Goal: Task Accomplishment & Management: Manage account settings

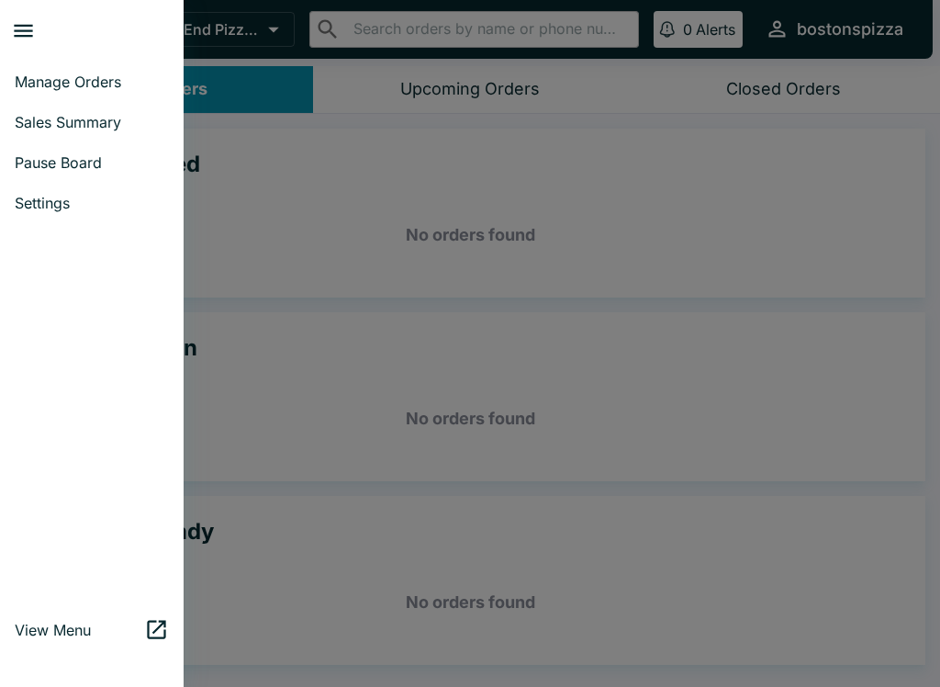
click at [256, 195] on div at bounding box center [470, 343] width 940 height 687
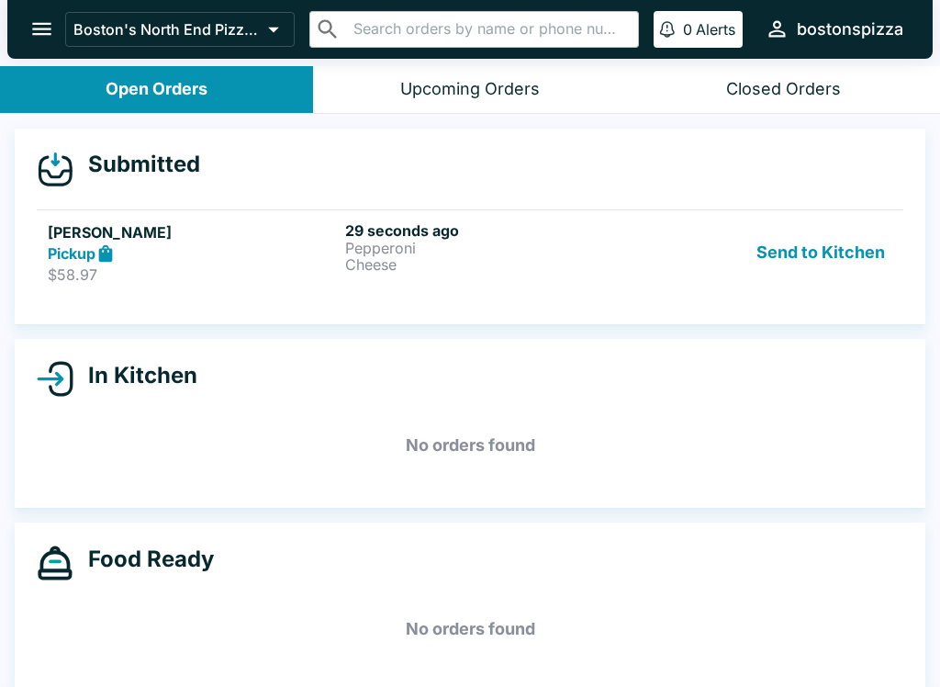
click at [407, 226] on h6 "29 seconds ago" at bounding box center [490, 230] width 290 height 18
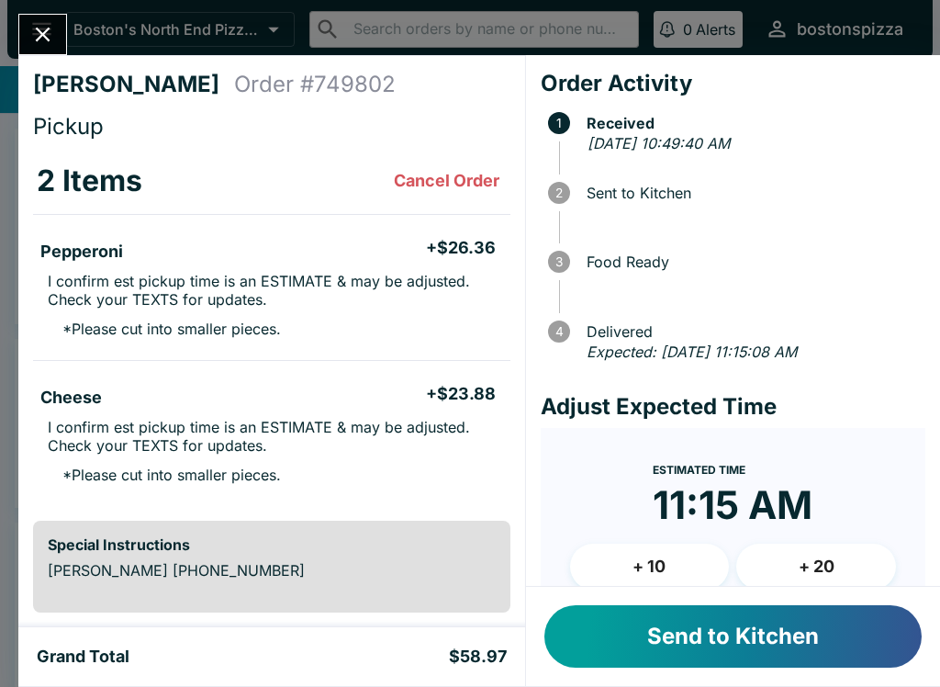
click at [814, 547] on button "+ 20" at bounding box center [816, 566] width 160 height 46
click at [813, 543] on button "+ 20" at bounding box center [816, 566] width 160 height 46
click at [732, 633] on button "Send to Kitchen" at bounding box center [732, 636] width 377 height 62
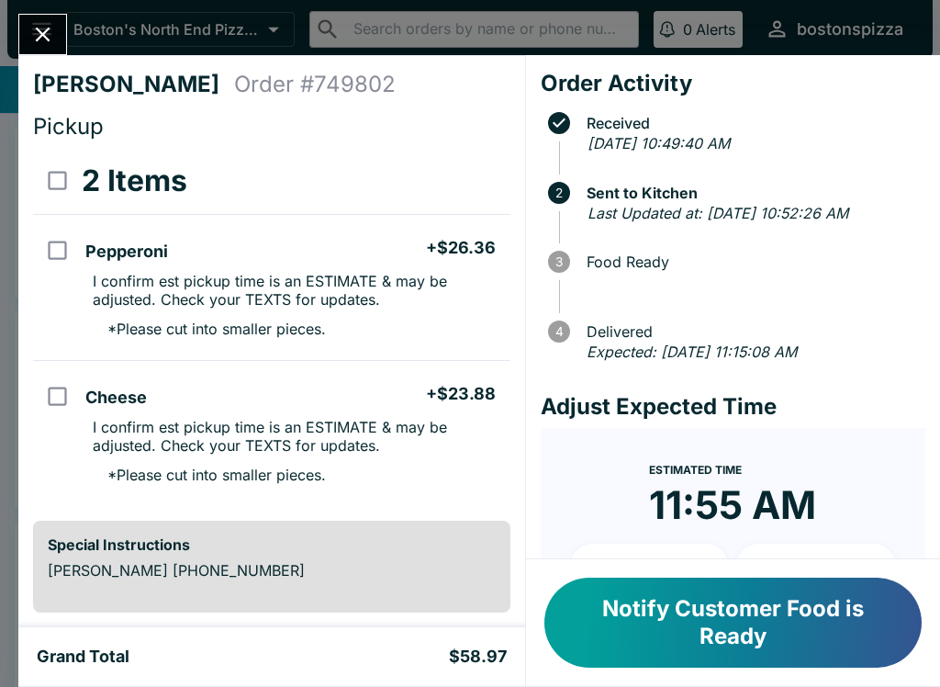
click at [40, 26] on icon "Close" at bounding box center [42, 34] width 25 height 25
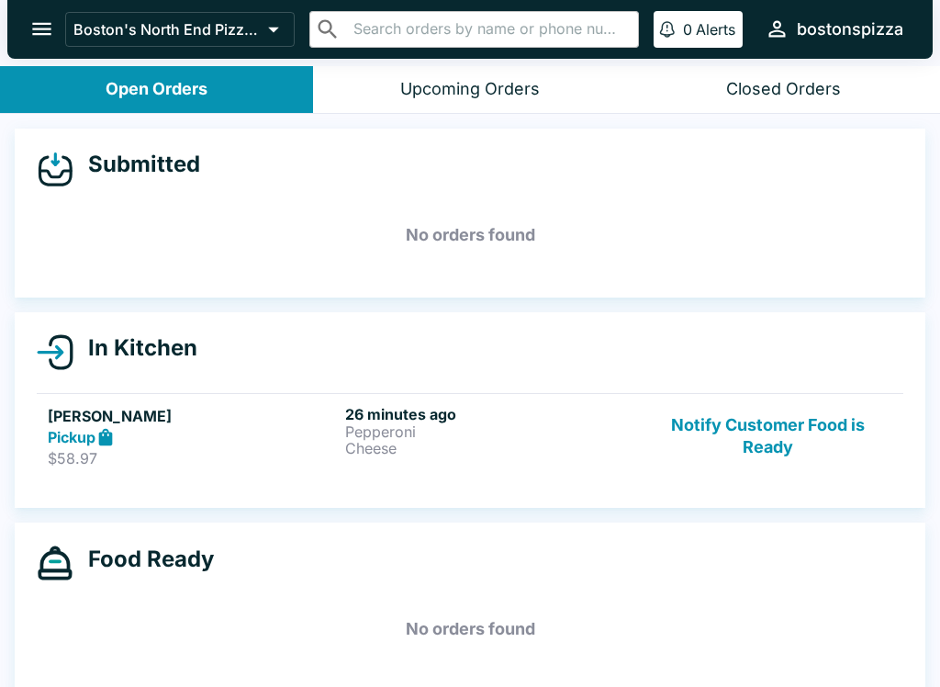
click at [468, 89] on div "Upcoming Orders" at bounding box center [470, 89] width 140 height 21
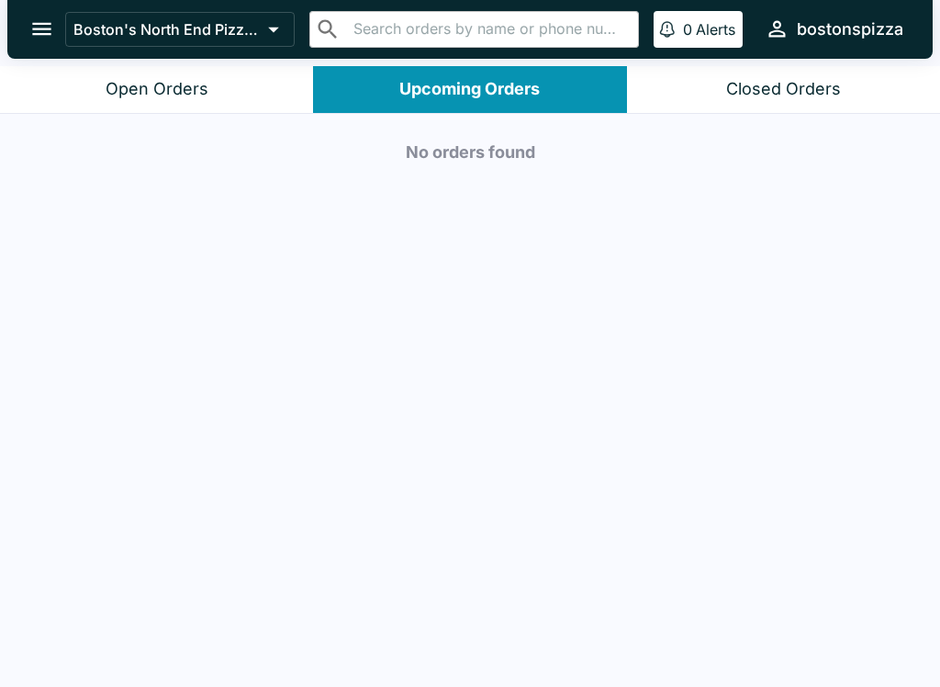
click at [796, 91] on div "Closed Orders" at bounding box center [783, 89] width 115 height 21
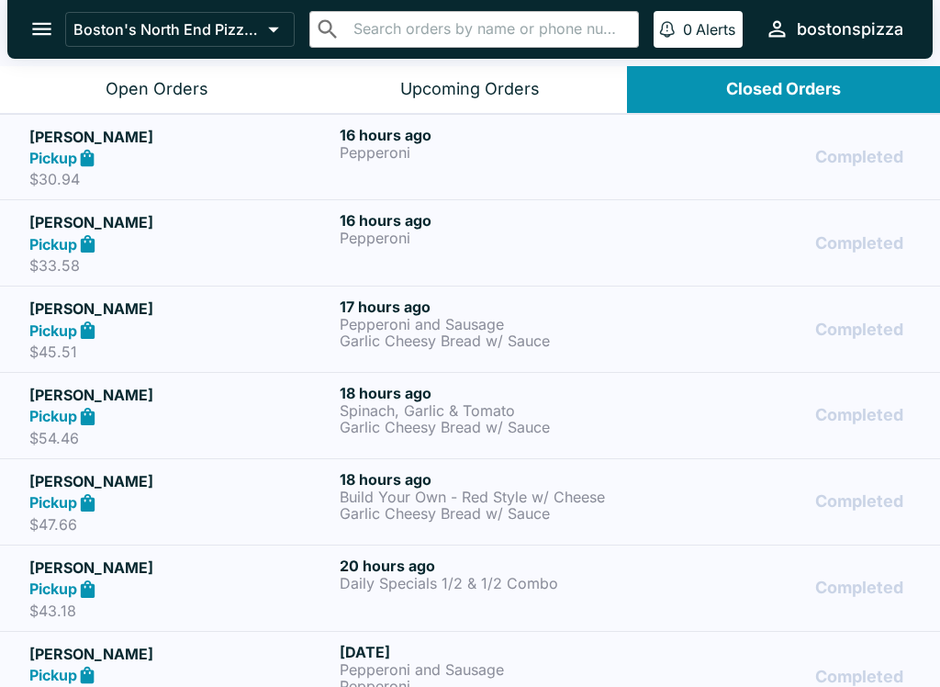
scroll to position [-39, 0]
click at [133, 86] on div "Open Orders" at bounding box center [157, 89] width 103 height 21
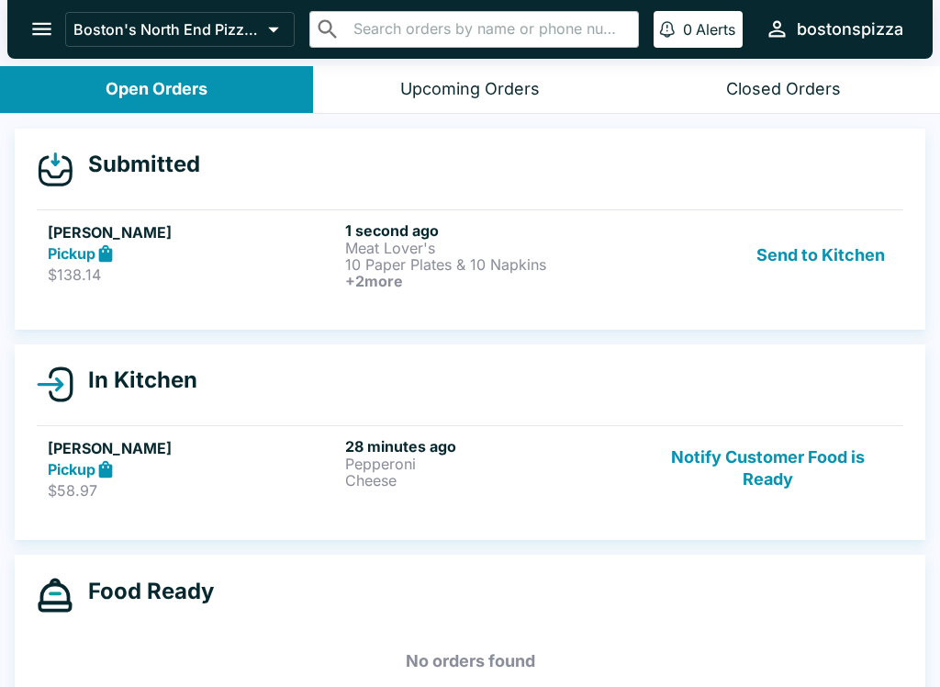
click at [232, 258] on div "Pickup" at bounding box center [193, 253] width 290 height 21
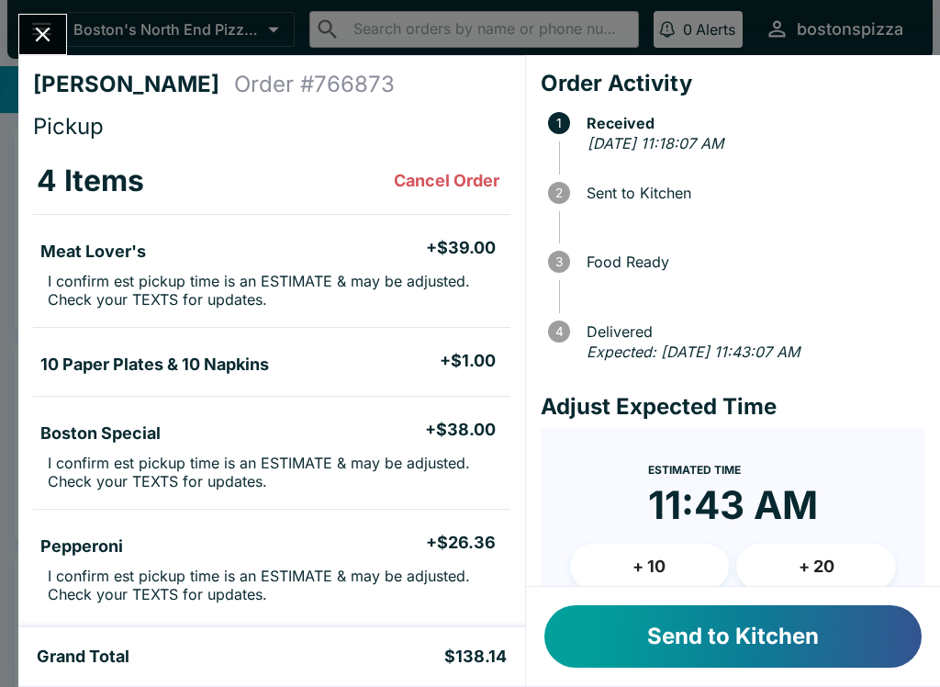
click at [667, 564] on button "+ 10" at bounding box center [650, 566] width 160 height 46
click at [695, 624] on button "Send to Kitchen" at bounding box center [732, 636] width 377 height 62
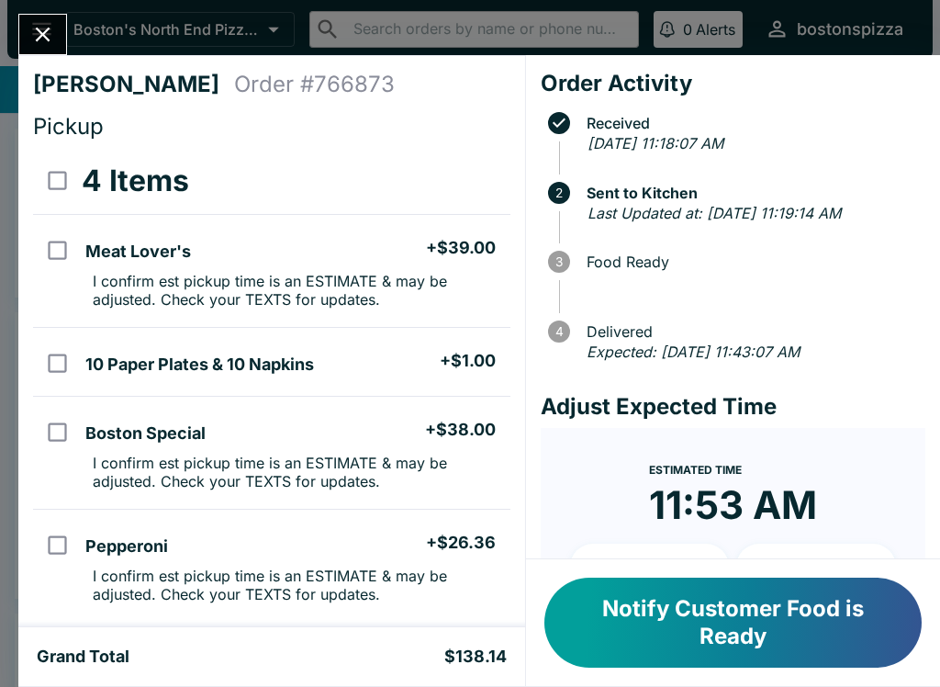
click at [45, 32] on icon "Close" at bounding box center [43, 35] width 15 height 15
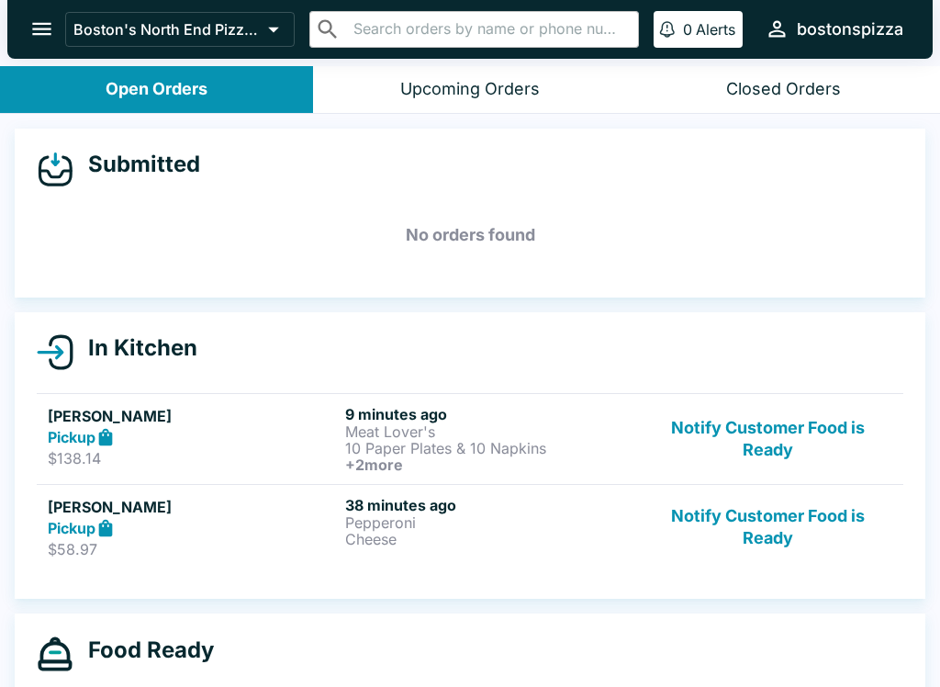
click at [395, 523] on p "Pepperoni" at bounding box center [490, 522] width 290 height 17
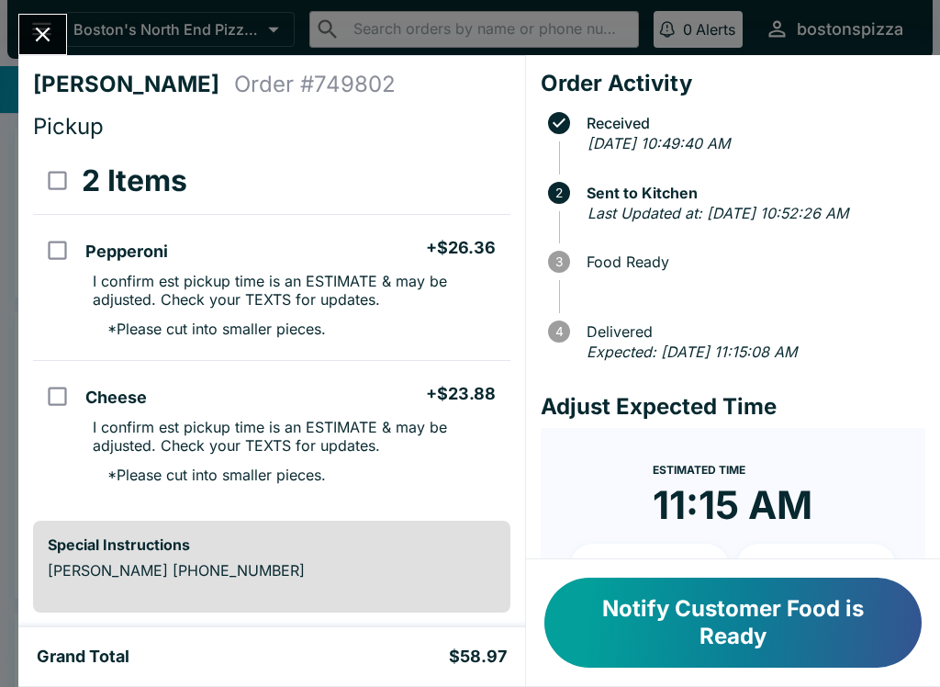
click at [802, 631] on button "Notify Customer Food is Ready" at bounding box center [732, 622] width 377 height 90
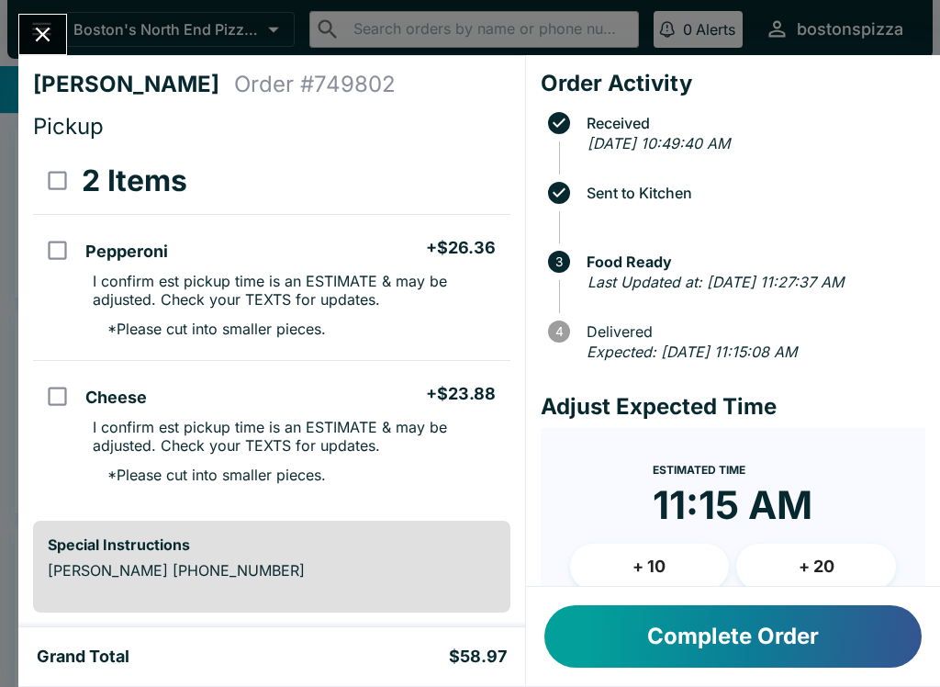
click at [63, 37] on button "Close" at bounding box center [42, 34] width 47 height 39
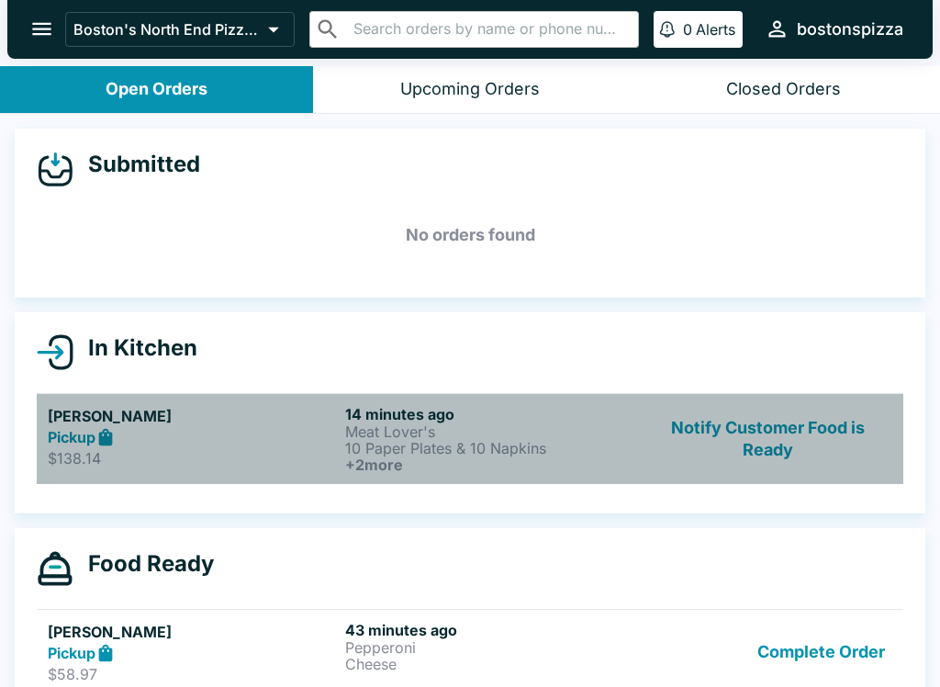
click at [414, 419] on h6 "14 minutes ago" at bounding box center [490, 414] width 290 height 18
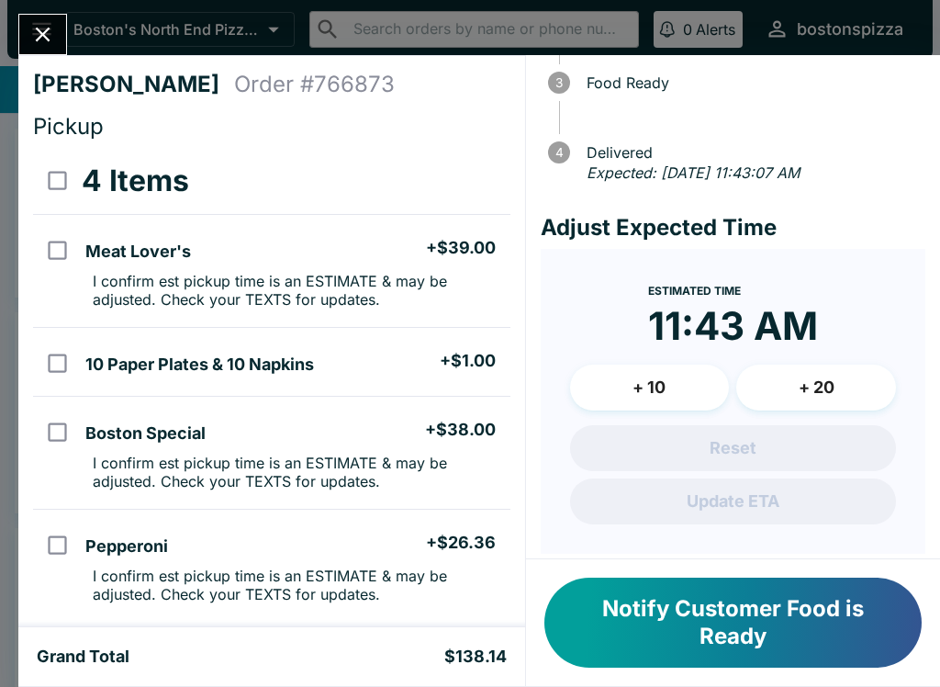
scroll to position [184, 0]
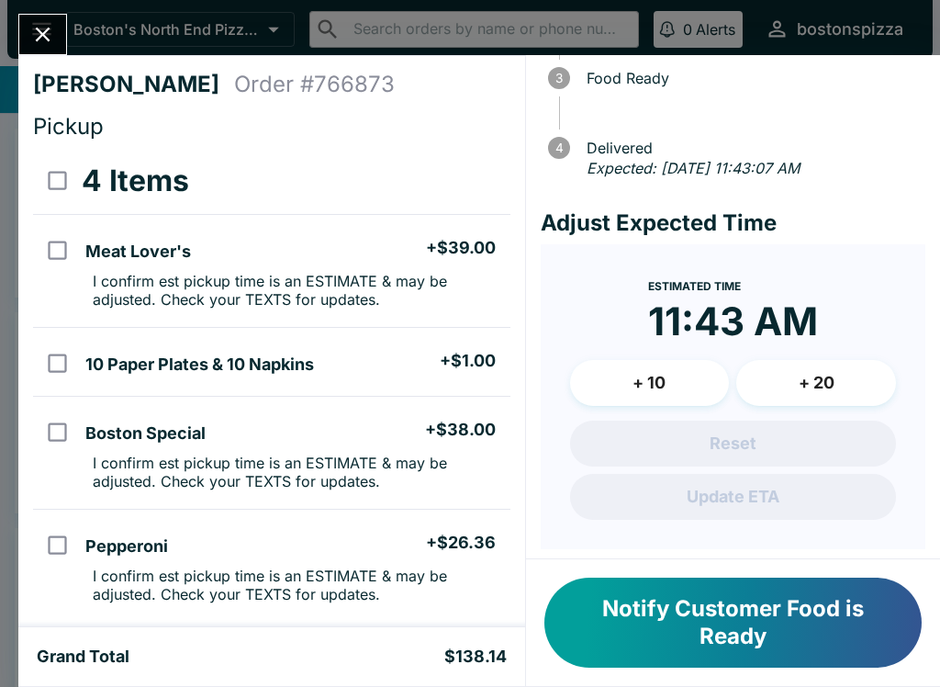
click at [834, 406] on button "+ 20" at bounding box center [816, 383] width 160 height 46
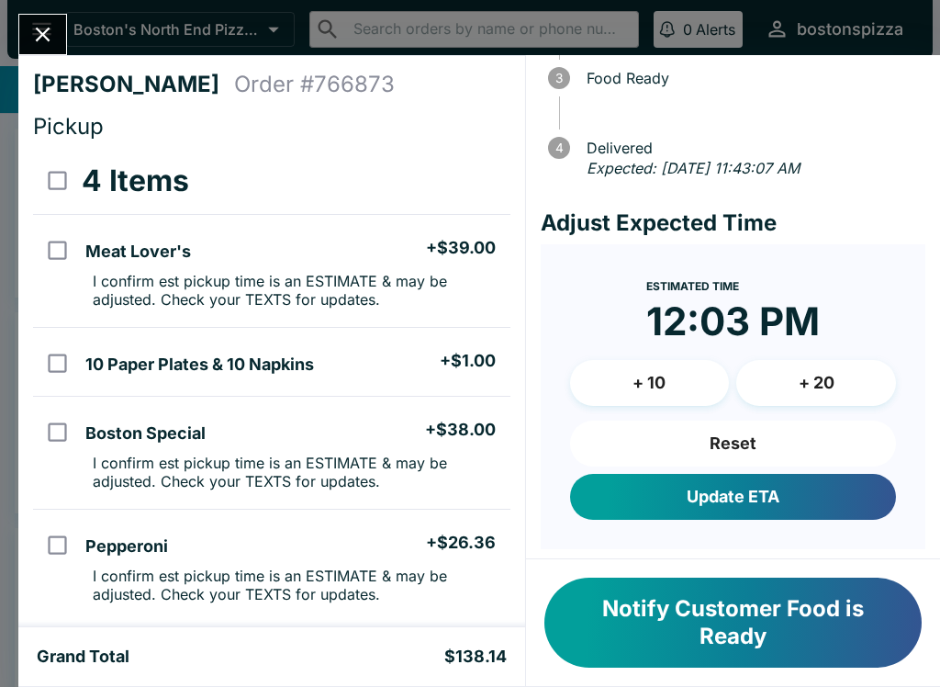
click at [769, 518] on button "Update ETA" at bounding box center [733, 497] width 326 height 46
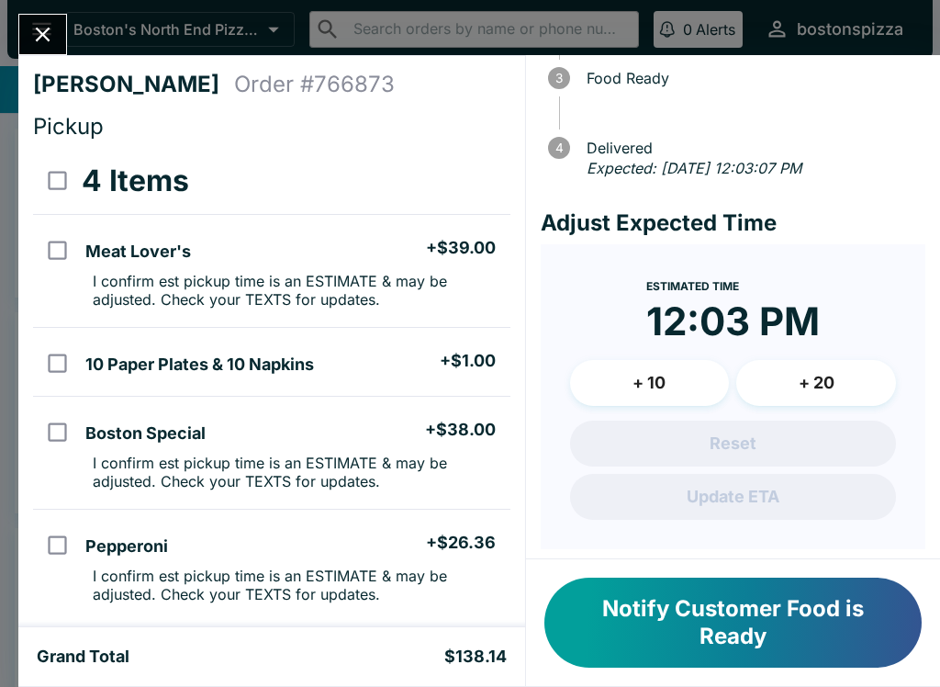
click at [43, 47] on icon "Close" at bounding box center [42, 34] width 25 height 25
